Goal: Navigation & Orientation: Locate item on page

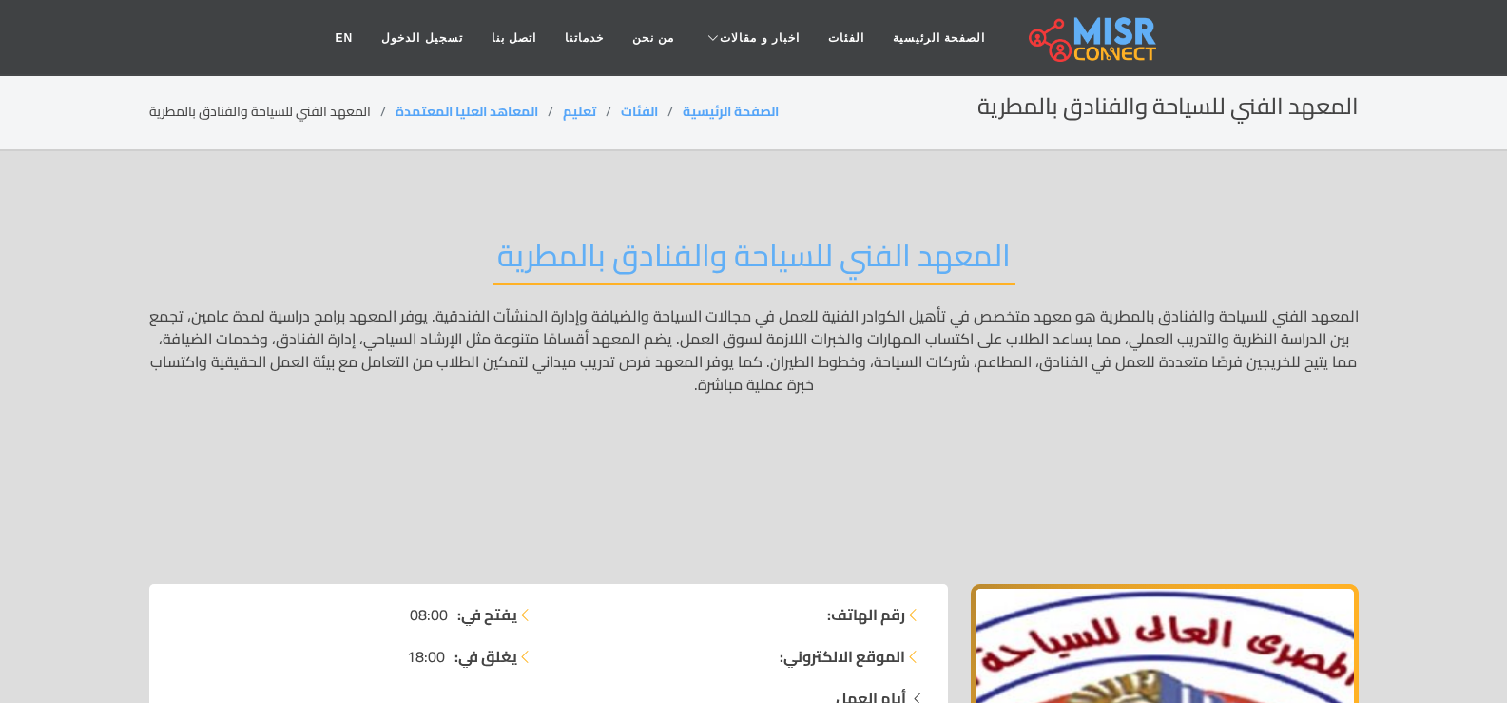
click at [529, 614] on icon at bounding box center [524, 614] width 15 height 15
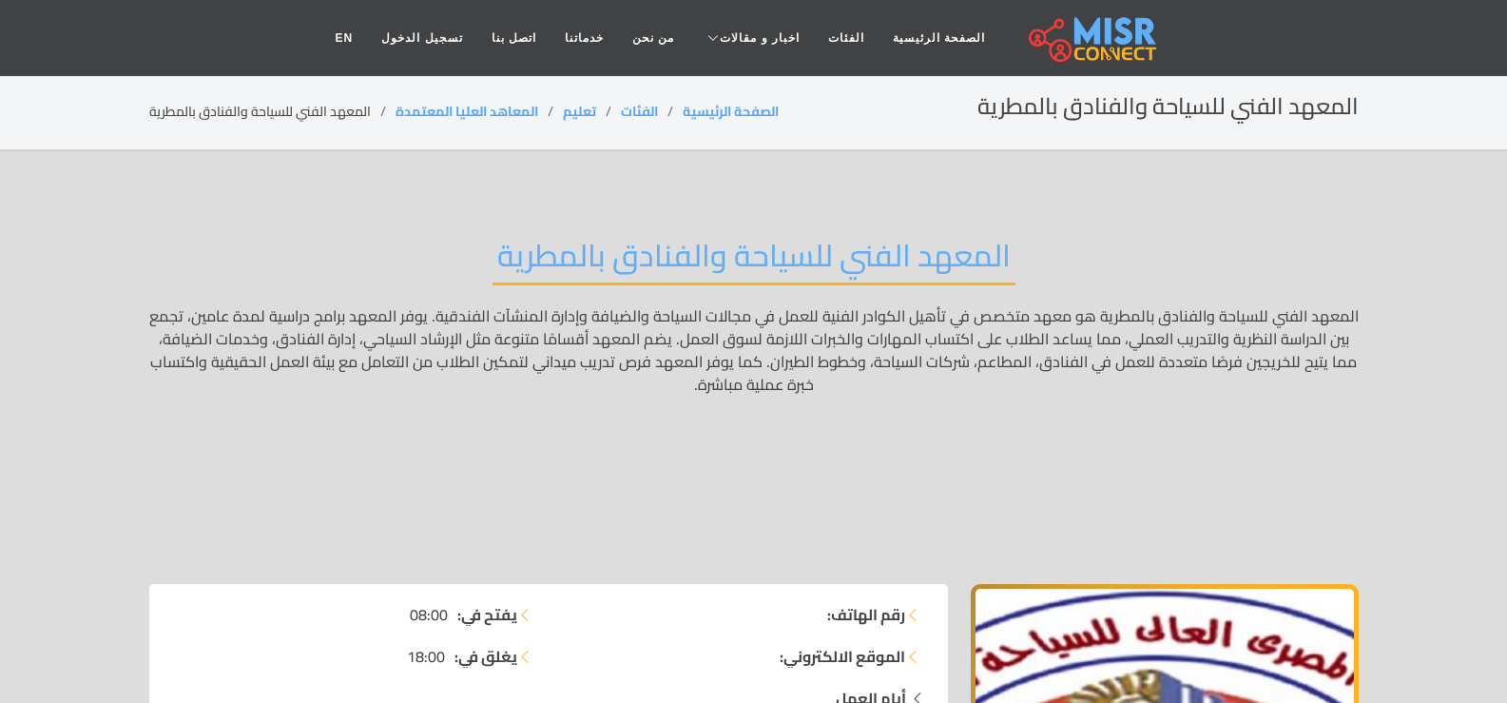
click at [529, 614] on icon at bounding box center [524, 614] width 15 height 15
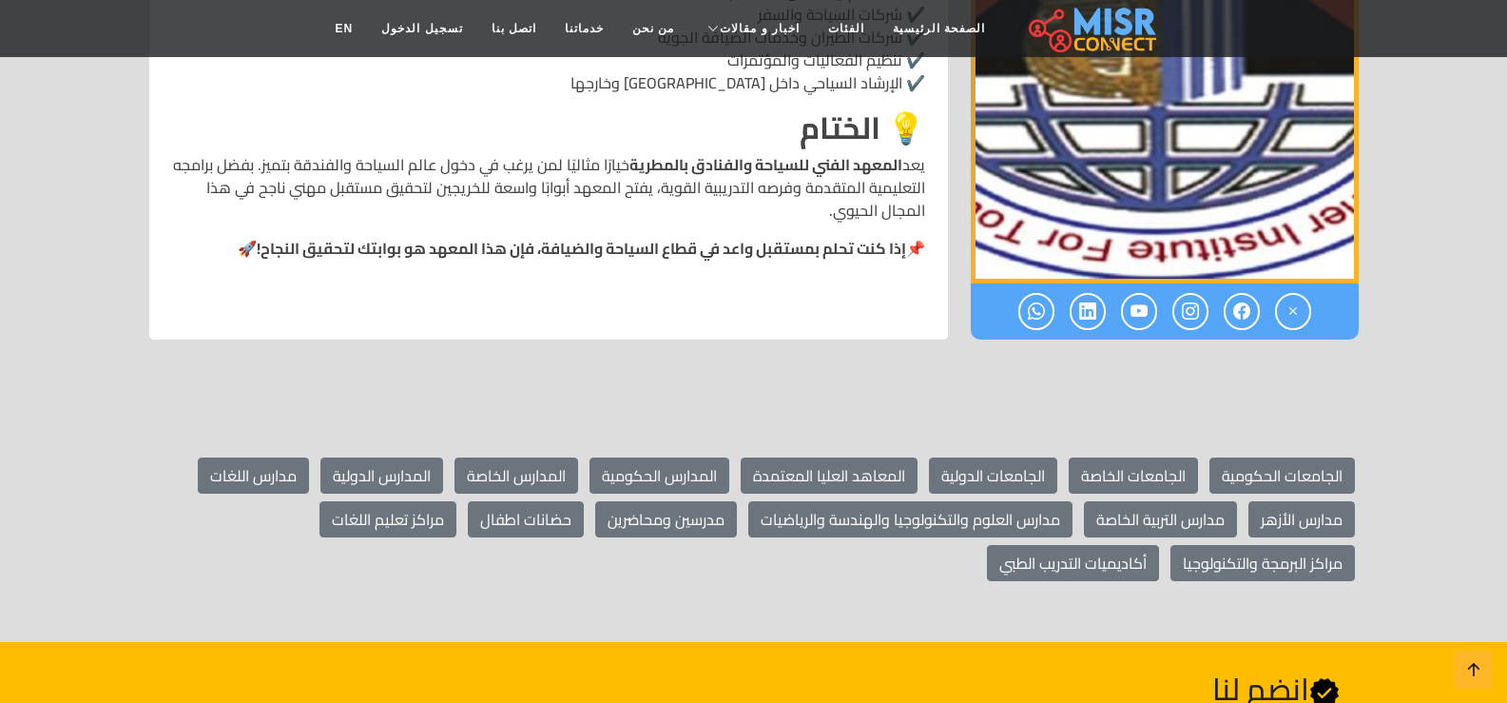
scroll to position [2636, 0]
